Goal: Task Accomplishment & Management: Manage account settings

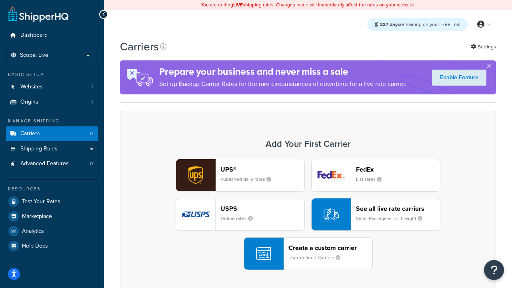
click at [308, 214] on div "UPS® Published daily rates FedEx List rates USPS Online rates See all live rate…" at bounding box center [307, 214] width 359 height 111
click at [398, 169] on header "FedEx" at bounding box center [398, 170] width 84 height 8
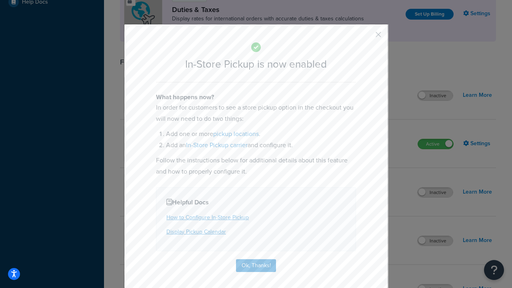
click at [366, 37] on button "button" at bounding box center [367, 37] width 2 height 2
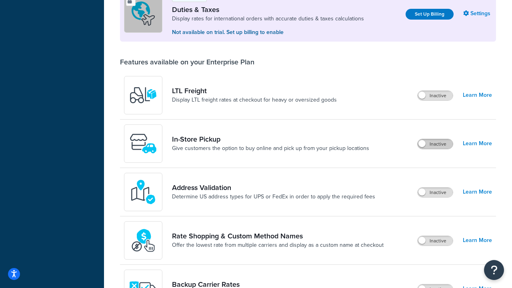
scroll to position [244, 0]
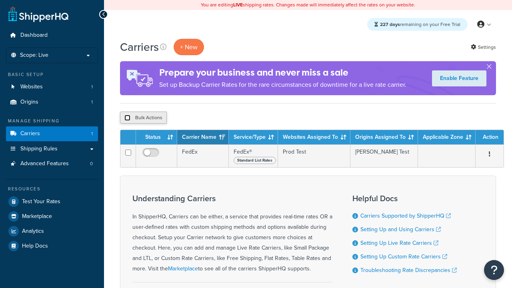
click at [127, 118] on input "checkbox" at bounding box center [127, 118] width 6 height 6
checkbox input "true"
click at [0, 0] on button "Delete" at bounding box center [0, 0] width 0 height 0
